Goal: Book appointment/travel/reservation

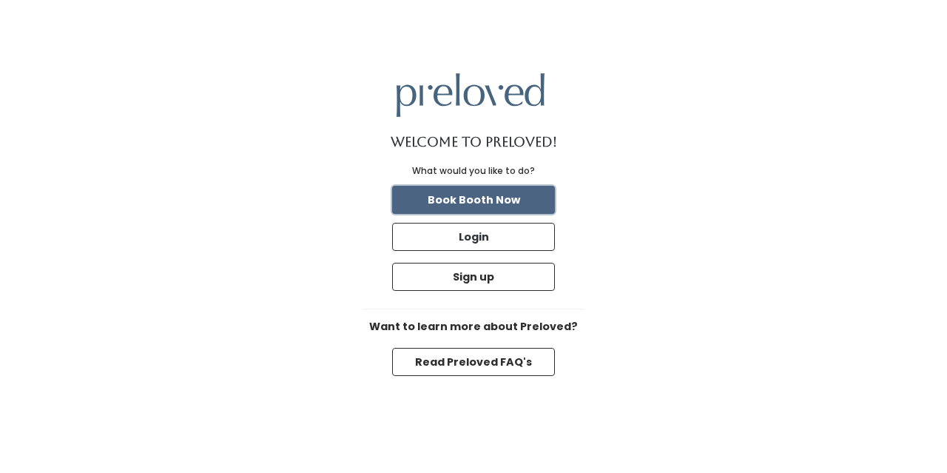
click at [527, 197] on button "Book Booth Now" at bounding box center [473, 200] width 163 height 28
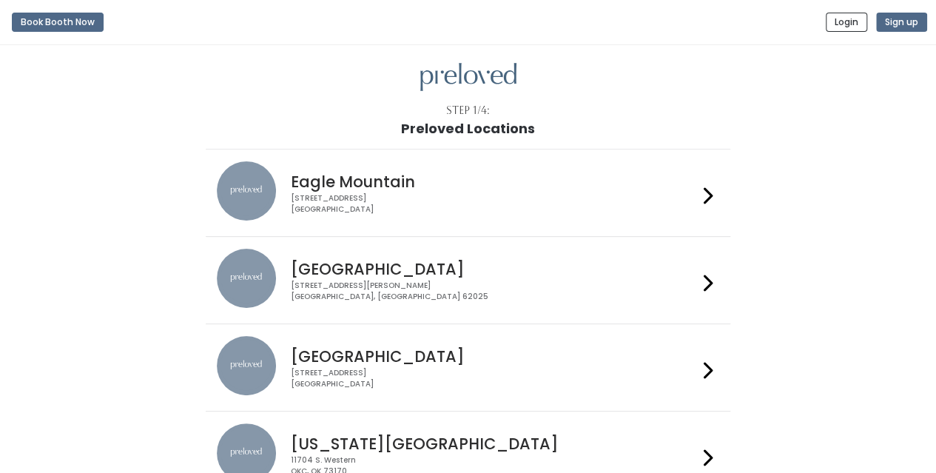
click at [712, 362] on icon at bounding box center [708, 370] width 10 height 21
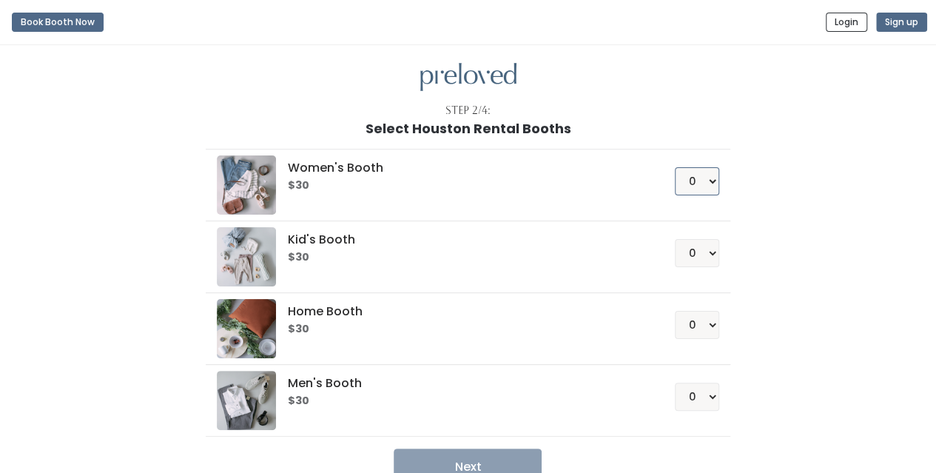
click at [709, 180] on select "0 1 2 3 4" at bounding box center [697, 181] width 44 height 28
select select "1"
click at [675, 167] on select "0 1 2 3 4" at bounding box center [697, 181] width 44 height 28
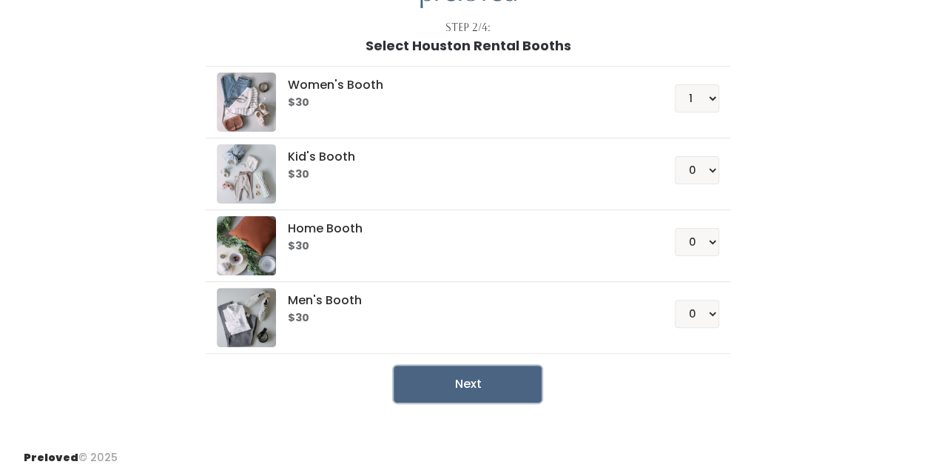
click at [487, 373] on button "Next" at bounding box center [468, 383] width 148 height 37
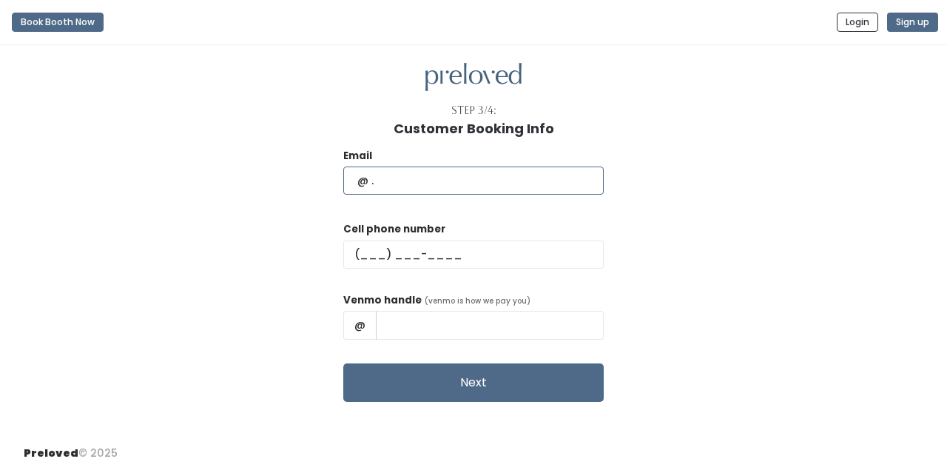
click at [444, 185] on input "text" at bounding box center [473, 180] width 260 height 28
type input "raquelg@rice.edu"
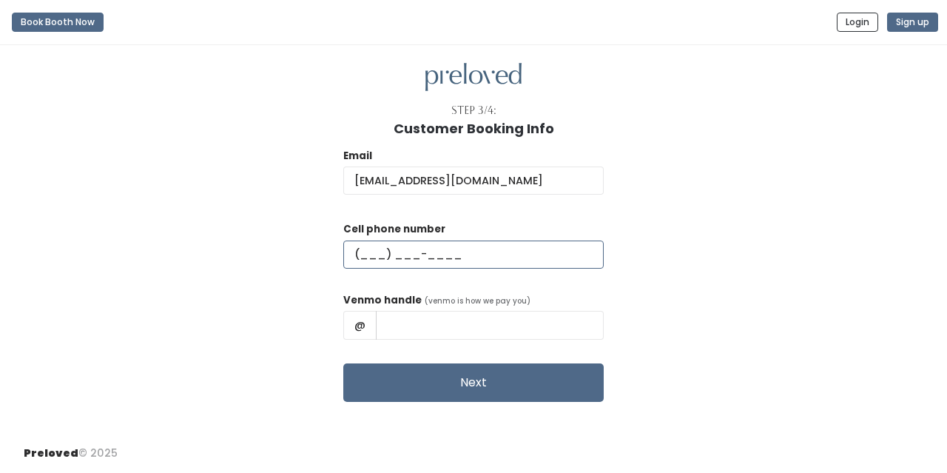
click at [406, 252] on input "text" at bounding box center [473, 254] width 260 height 28
type input "(281) 727-9110"
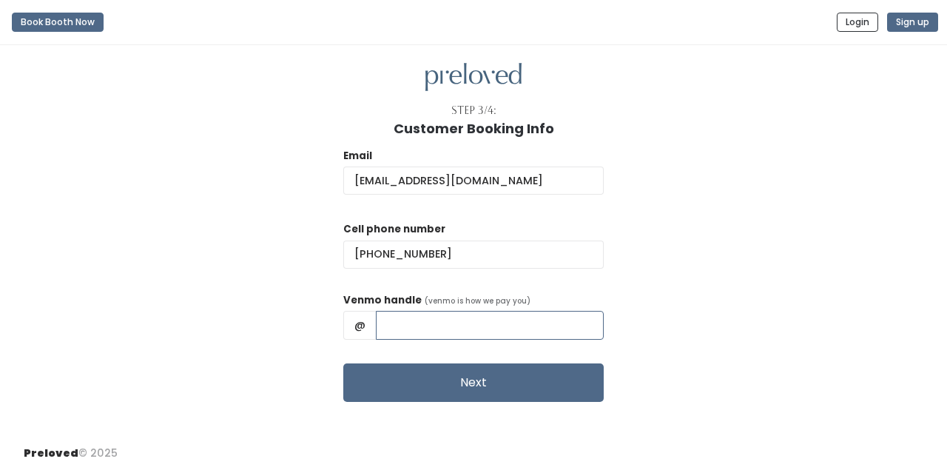
click at [423, 330] on input "text" at bounding box center [490, 325] width 228 height 28
type input "RaquelGaytan"
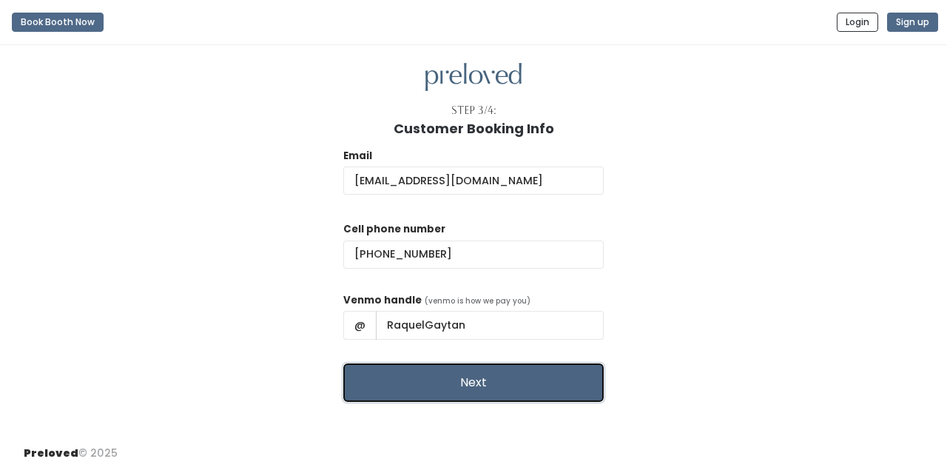
click at [530, 381] on button "Next" at bounding box center [473, 382] width 260 height 38
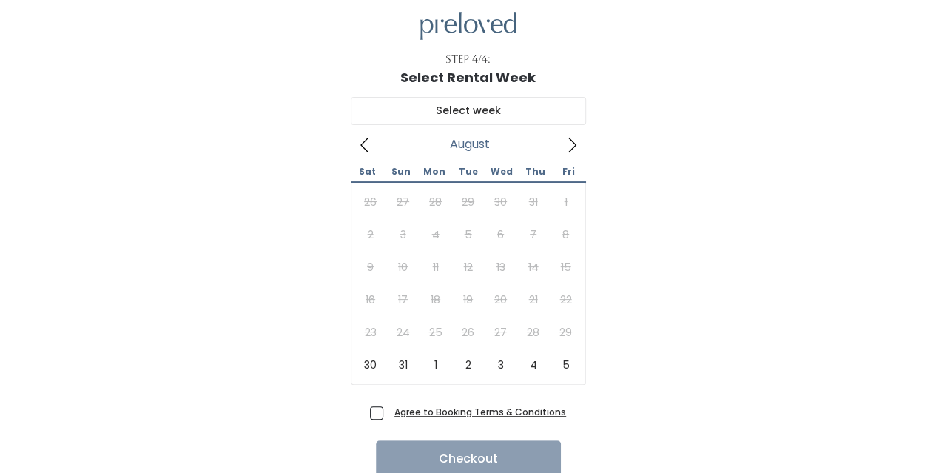
scroll to position [52, 0]
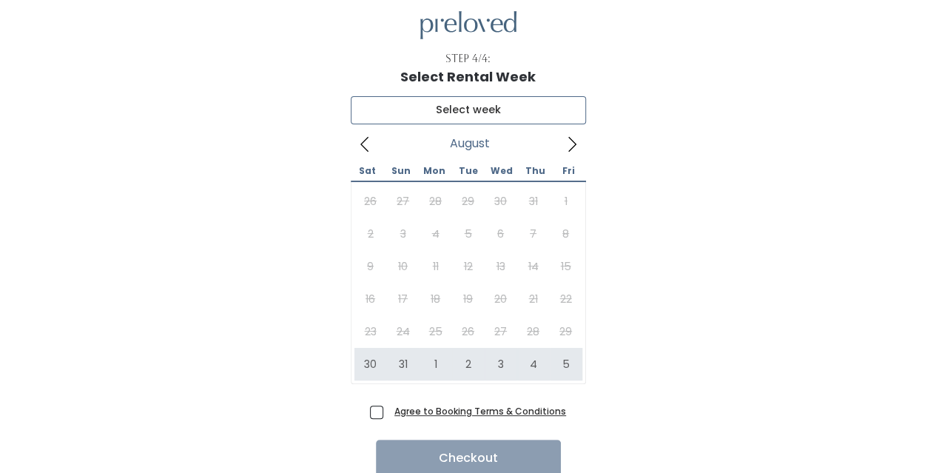
type input "August 30 to September 5"
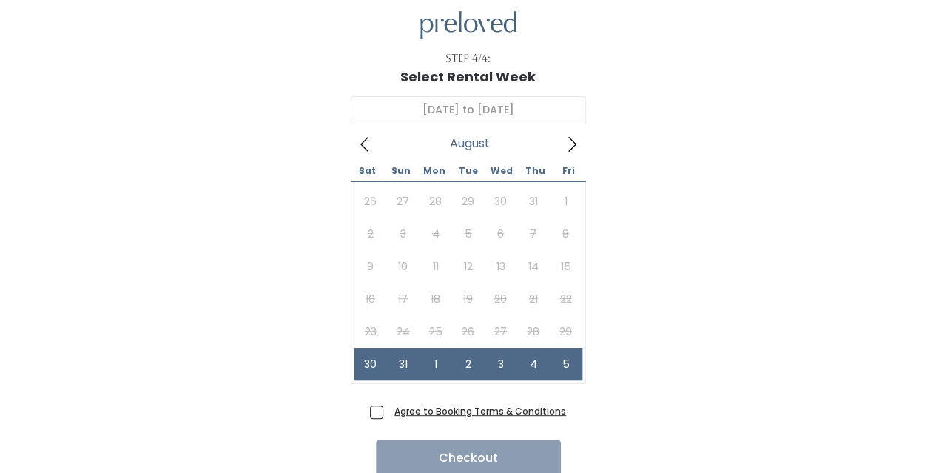
click at [388, 413] on span "Agree to Booking Terms & Conditions" at bounding box center [477, 410] width 178 height 15
click at [388, 413] on input "Agree to Booking Terms & Conditions" at bounding box center [393, 408] width 10 height 10
checkbox input "true"
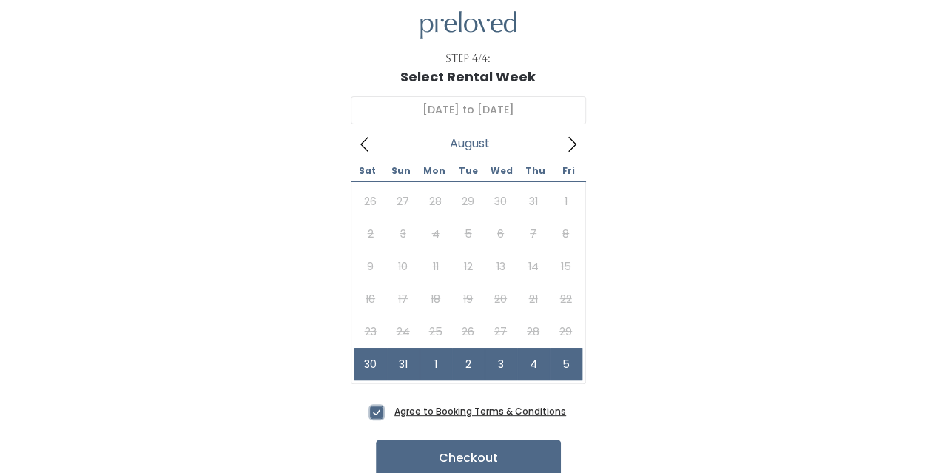
scroll to position [111, 0]
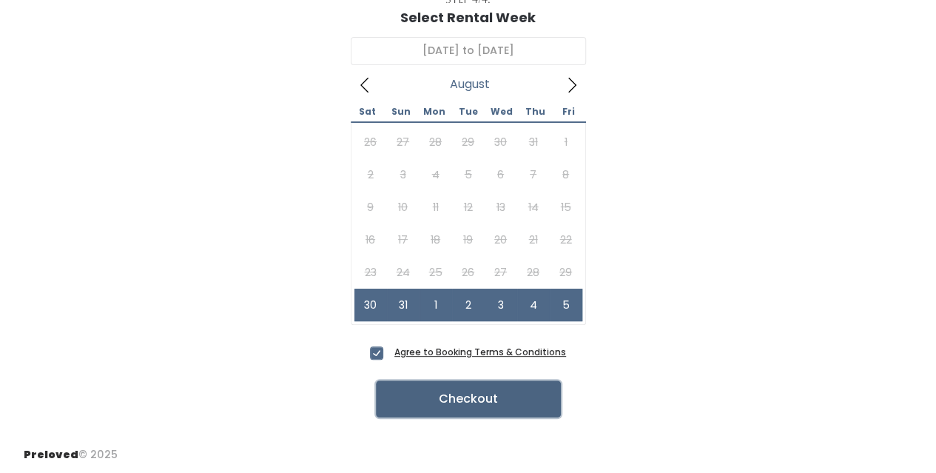
click at [522, 399] on button "Checkout" at bounding box center [468, 398] width 185 height 37
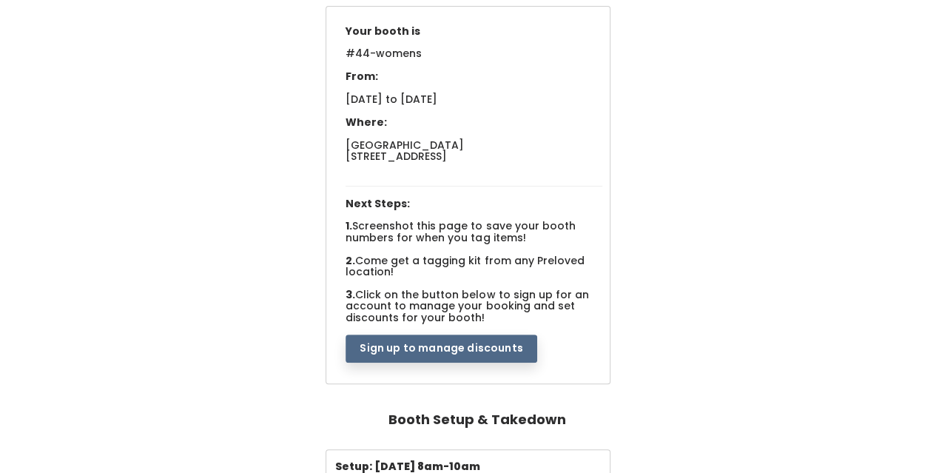
scroll to position [144, 0]
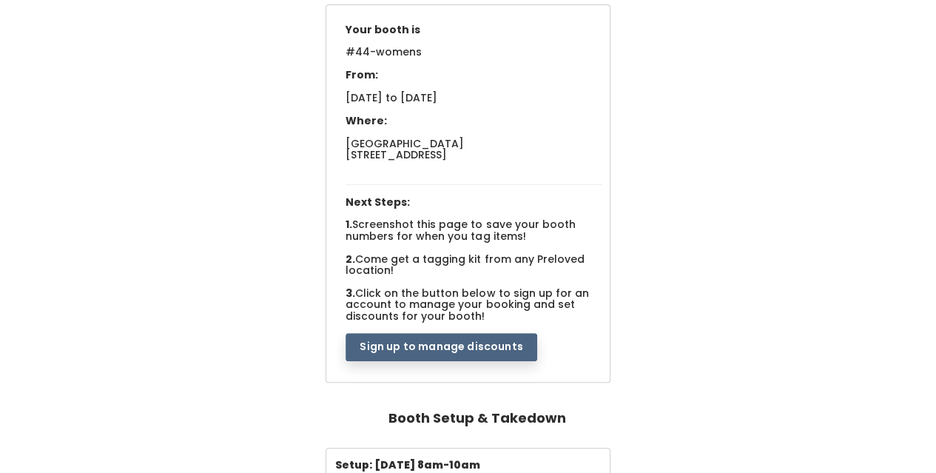
click at [508, 343] on button "Sign up to manage discounts" at bounding box center [440, 347] width 191 height 28
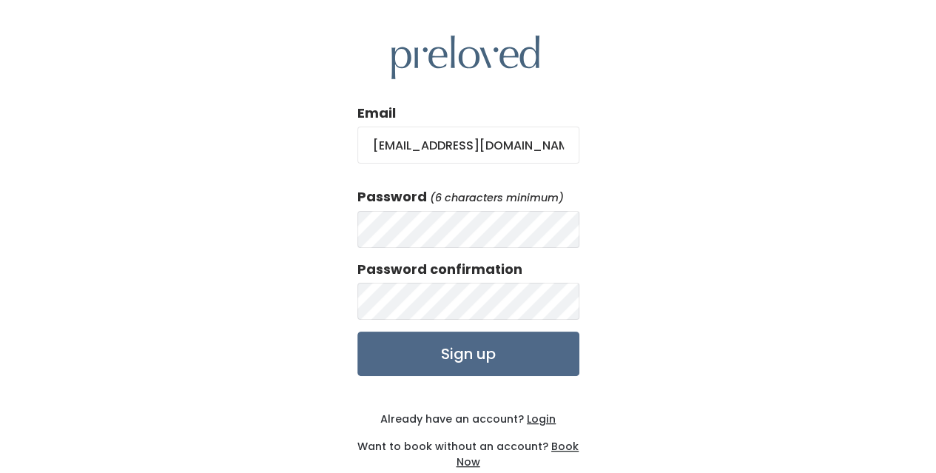
type input "[EMAIL_ADDRESS][DOMAIN_NAME]"
drag, startPoint x: 499, startPoint y: 138, endPoint x: 356, endPoint y: 138, distance: 142.8
click at [356, 138] on div "Email raquelg@rice.edu Password (6 characters minimum) Password confirmation Si…" at bounding box center [468, 252] width 936 height 505
click at [540, 414] on u "Login" at bounding box center [541, 418] width 29 height 15
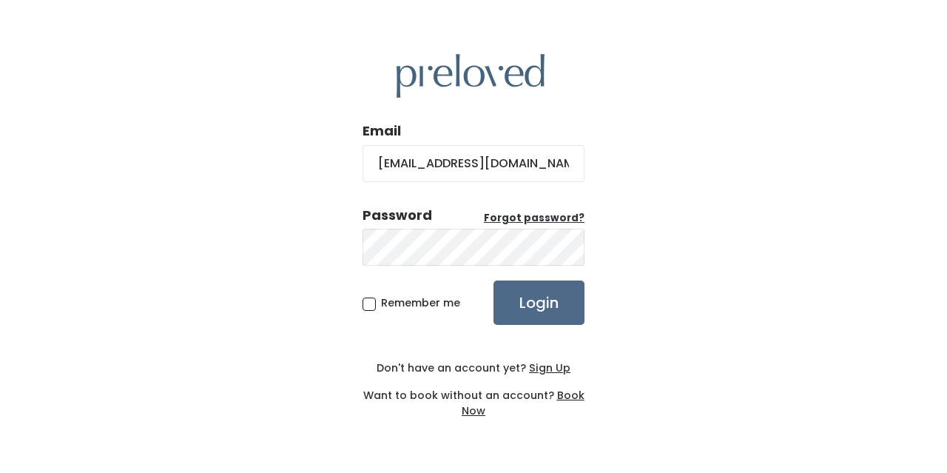
type input "[EMAIL_ADDRESS][DOMAIN_NAME]"
click at [557, 302] on input "Login" at bounding box center [538, 302] width 91 height 44
click at [534, 291] on input "Login" at bounding box center [538, 302] width 91 height 44
click at [546, 215] on u "Forgot password?" at bounding box center [534, 218] width 101 height 14
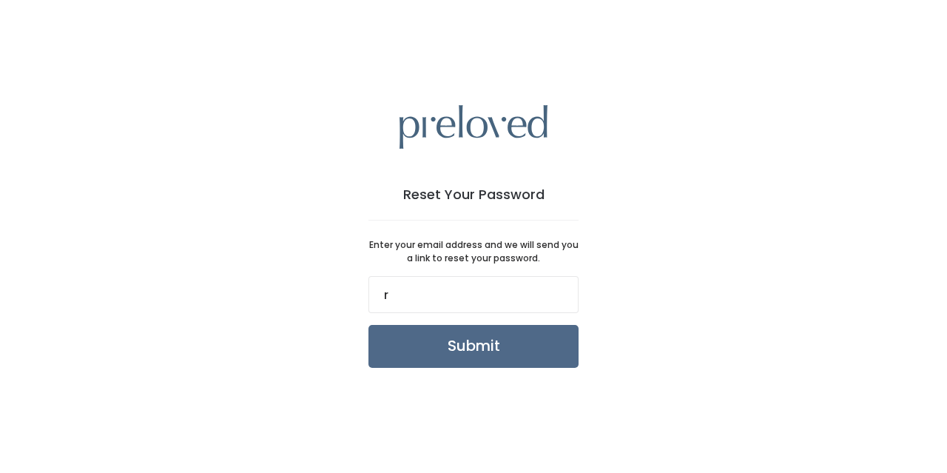
type input "[EMAIL_ADDRESS][DOMAIN_NAME]"
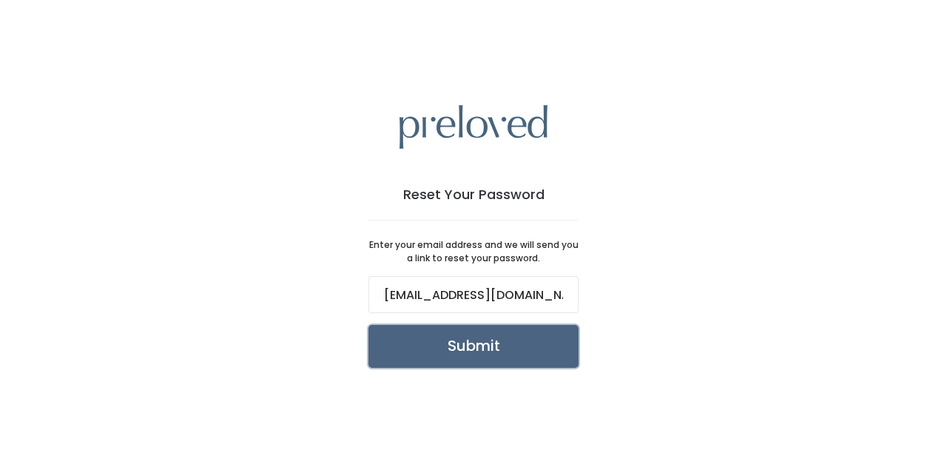
drag, startPoint x: 492, startPoint y: 340, endPoint x: 453, endPoint y: 342, distance: 38.5
click at [453, 342] on input "Submit" at bounding box center [473, 346] width 210 height 43
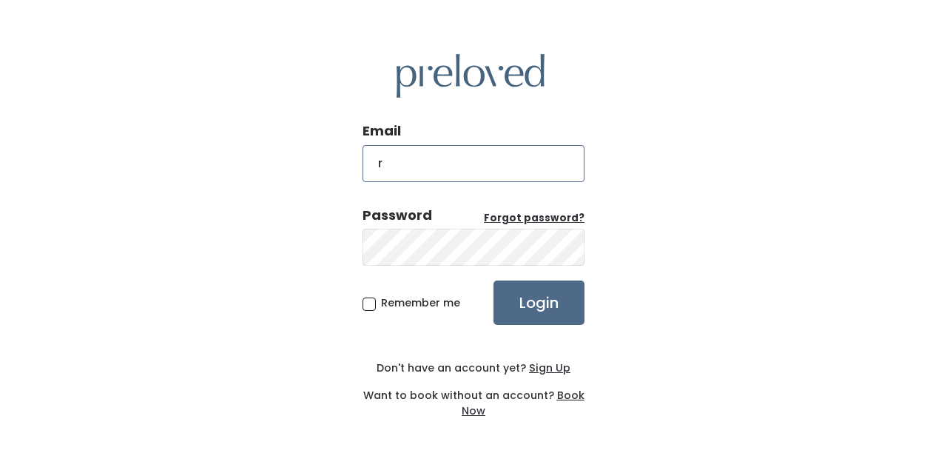
type input "[EMAIL_ADDRESS][DOMAIN_NAME]"
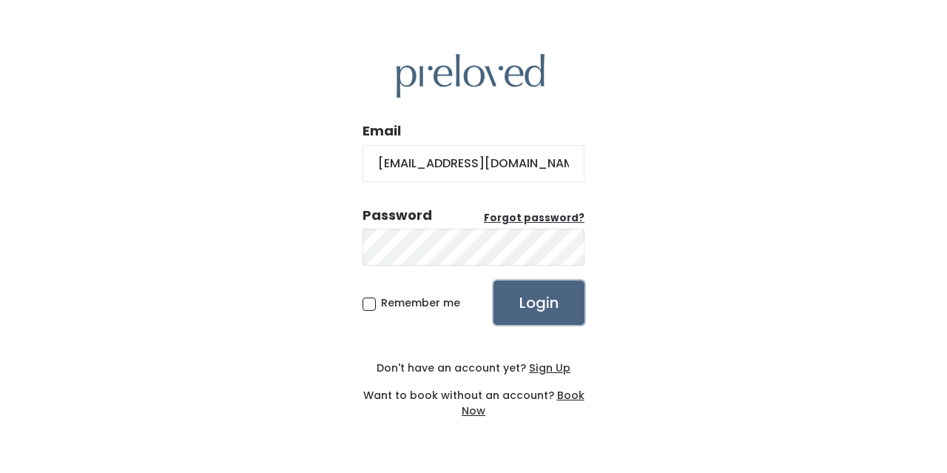
click at [529, 307] on input "Login" at bounding box center [538, 302] width 91 height 44
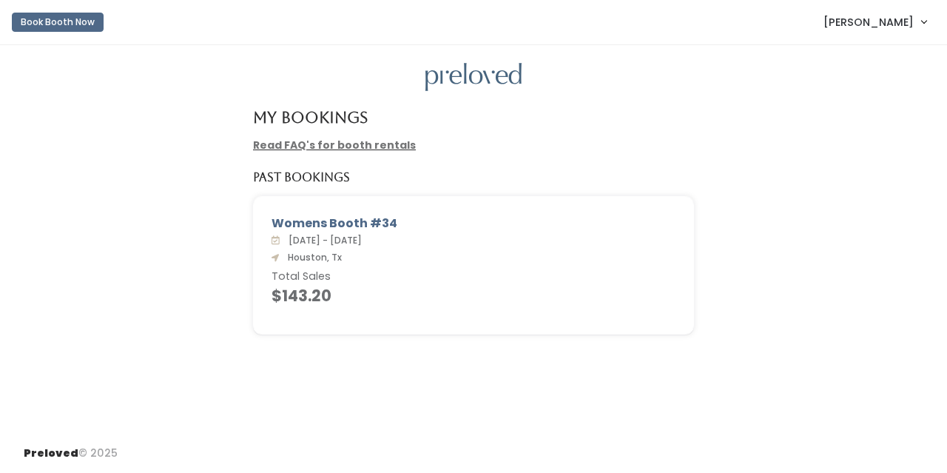
click at [848, 24] on span "Raquel Gaytan" at bounding box center [868, 22] width 90 height 16
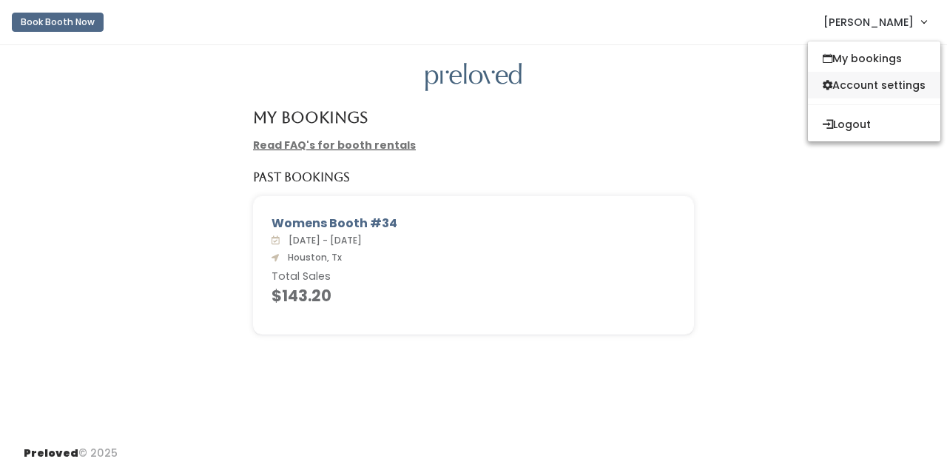
click at [862, 84] on link "Account settings" at bounding box center [874, 85] width 132 height 27
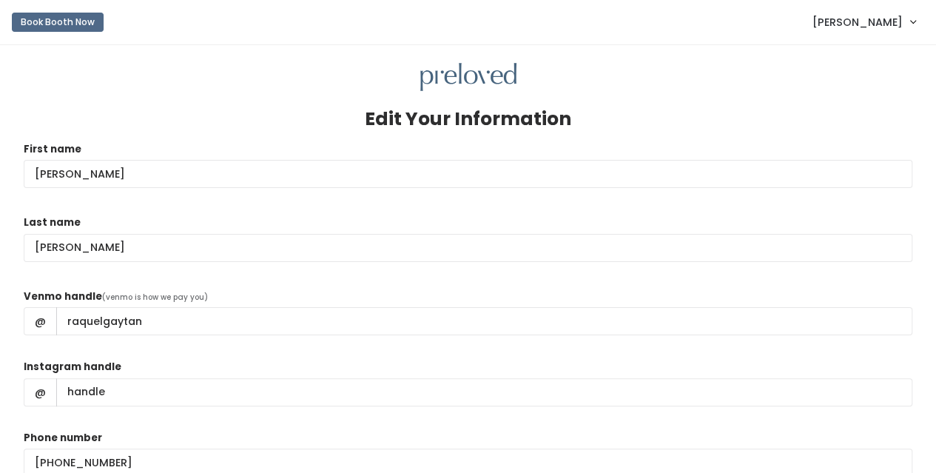
click at [900, 24] on span "[PERSON_NAME]" at bounding box center [857, 22] width 90 height 16
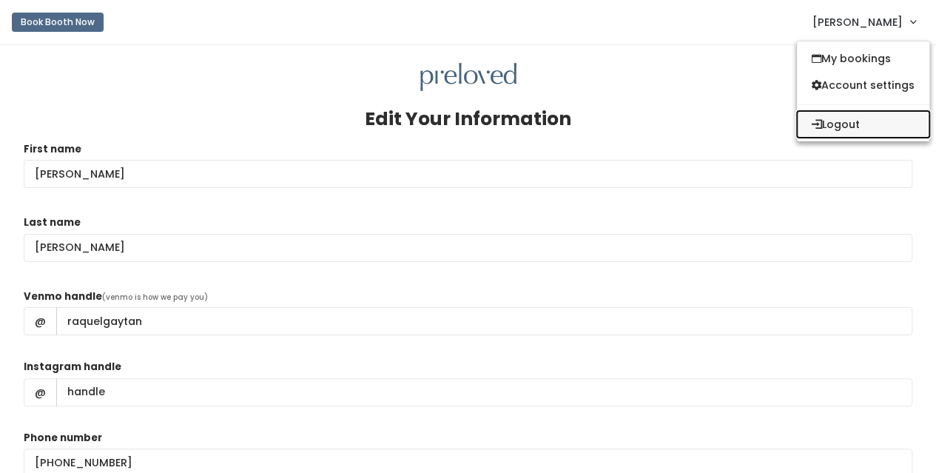
click at [840, 124] on button "Logout" at bounding box center [863, 124] width 132 height 27
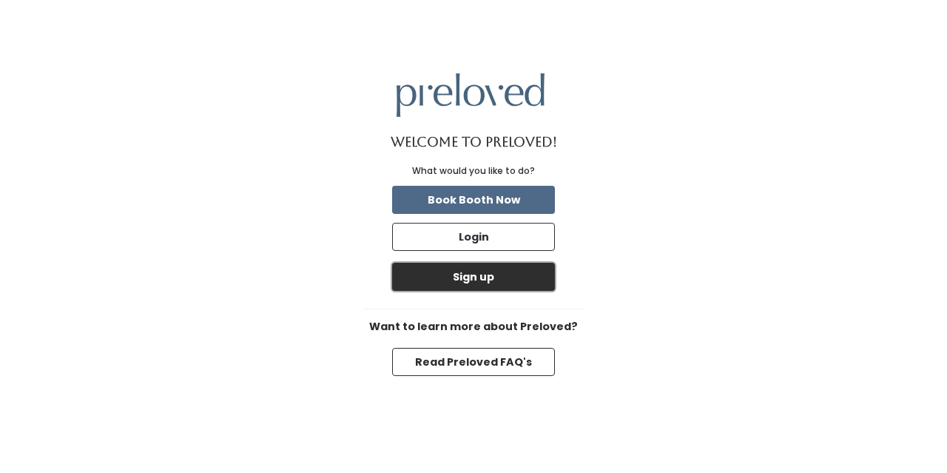
click at [491, 271] on button "Sign up" at bounding box center [473, 277] width 163 height 28
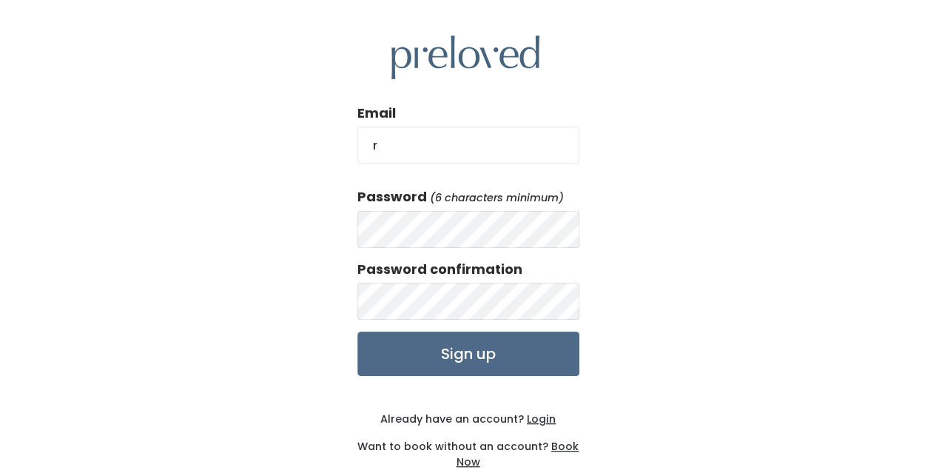
type input "[EMAIL_ADDRESS][DOMAIN_NAME]"
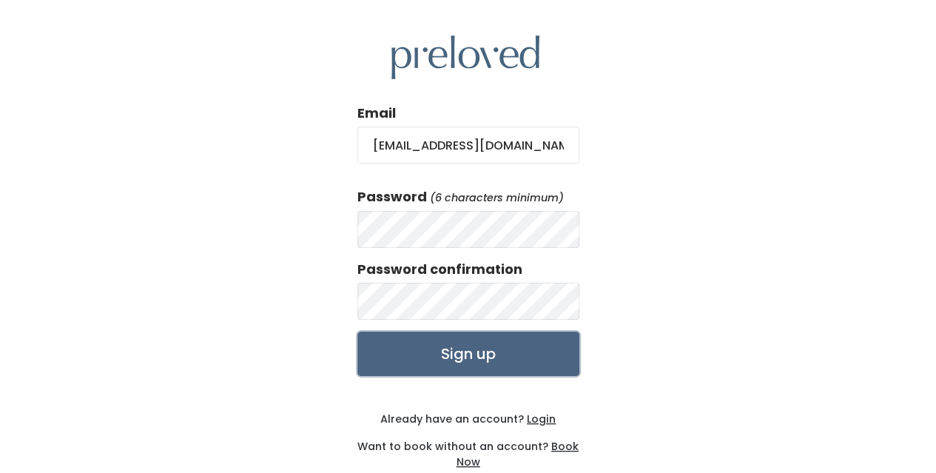
click at [478, 356] on input "Sign up" at bounding box center [468, 353] width 222 height 44
